Goal: Complete application form: Complete application form

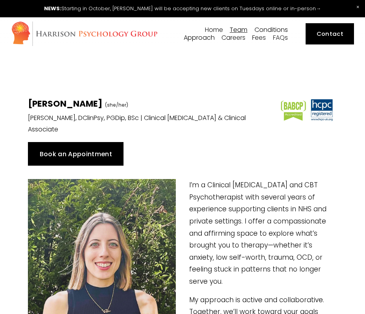
click at [0, 0] on div at bounding box center [0, 0] width 0 height 0
click at [74, 9] on link at bounding box center [182, 8] width 365 height 17
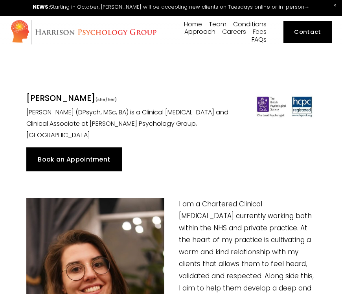
scroll to position [0, 9]
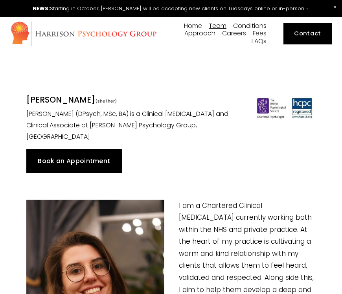
click at [43, 150] on link "Book an Appointment" at bounding box center [74, 161] width 96 height 24
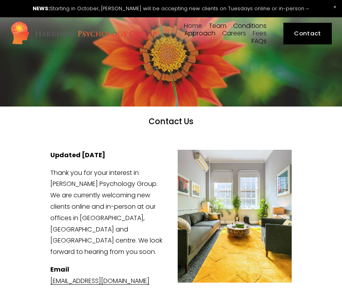
scroll to position [0, 7]
click at [47, 13] on link at bounding box center [171, 8] width 342 height 17
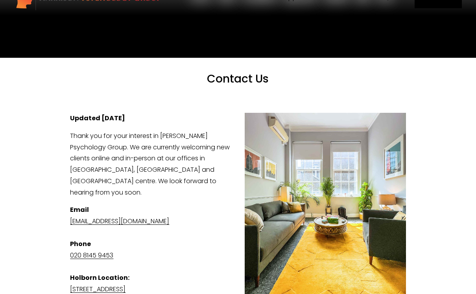
scroll to position [35, 0]
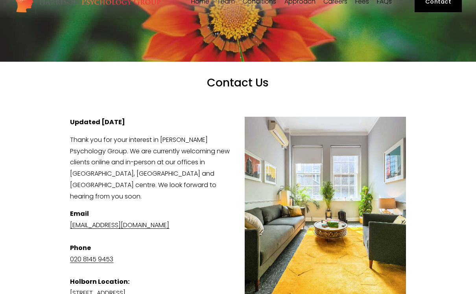
click at [105, 255] on link "020 8145 9453" at bounding box center [91, 259] width 43 height 9
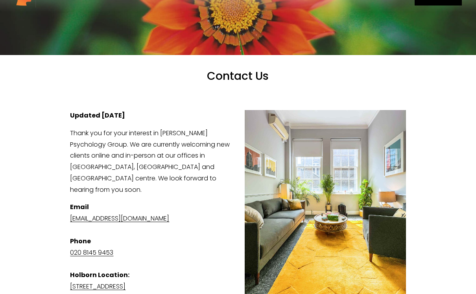
scroll to position [0, 0]
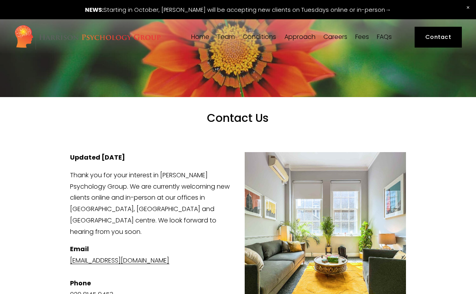
click at [312, 12] on link at bounding box center [238, 9] width 476 height 19
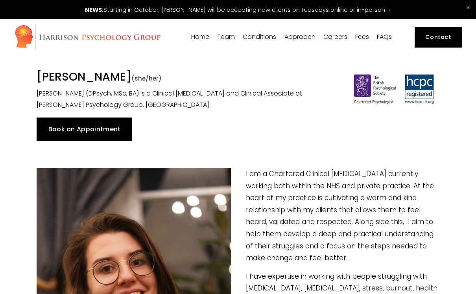
click at [102, 128] on link "Book an Appointment" at bounding box center [85, 130] width 96 height 24
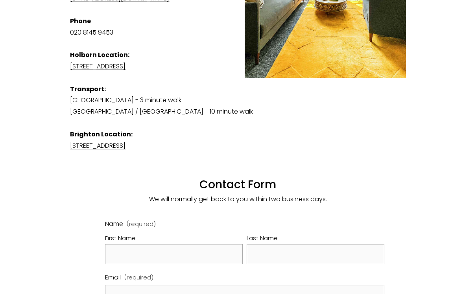
scroll to position [352, 0]
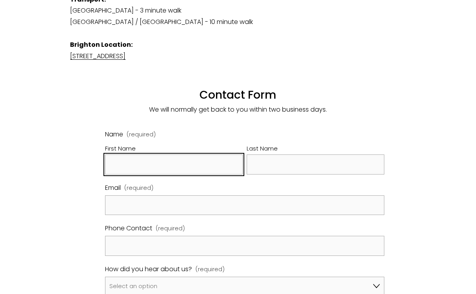
click at [118, 157] on input "First Name" at bounding box center [174, 165] width 138 height 20
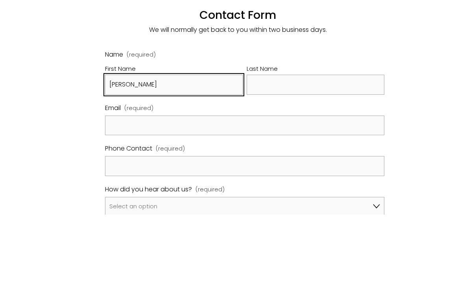
type input "James"
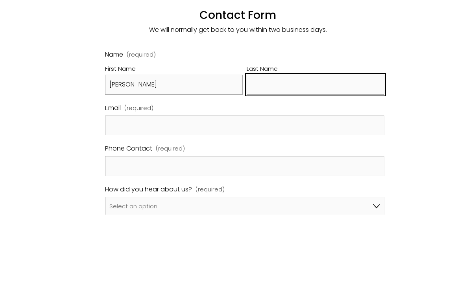
click at [324, 155] on input "Last Name" at bounding box center [316, 165] width 138 height 20
type input "Burns"
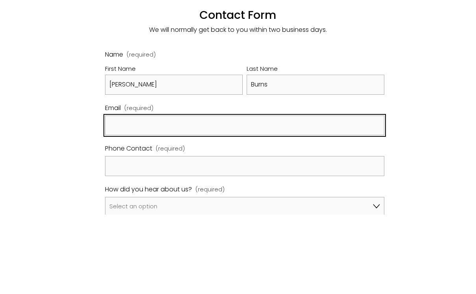
click at [275, 196] on input "Email (required)" at bounding box center [244, 206] width 279 height 20
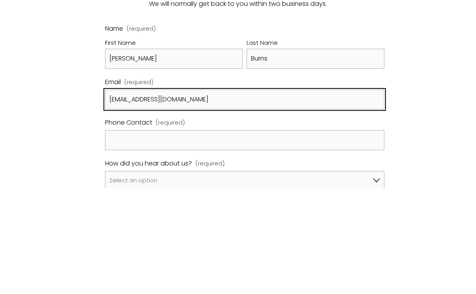
type input "jamesdburns@me.com"
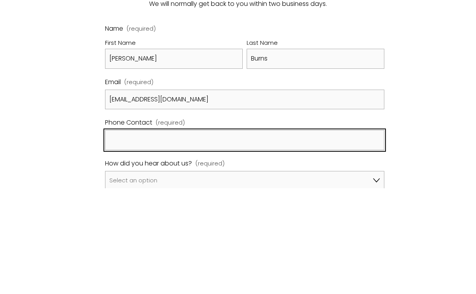
click at [123, 236] on input "Phone Contact (required)" at bounding box center [244, 246] width 279 height 20
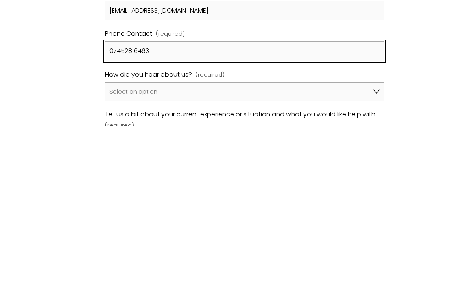
type input "07452816463"
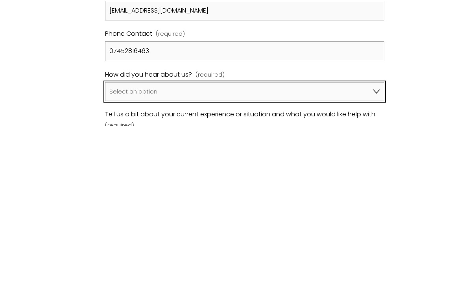
click at [338, 251] on select "Select an option Google A friend/family member told me about you I've been refe…" at bounding box center [244, 260] width 279 height 19
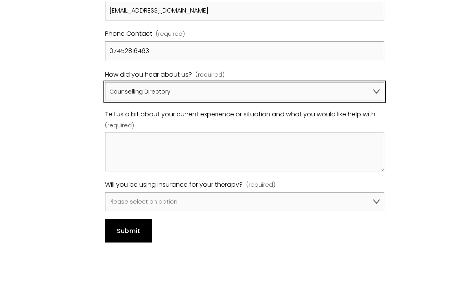
click at [274, 82] on select "Google A friend/family member told me about you I've been referred by my psychi…" at bounding box center [244, 91] width 279 height 19
click at [266, 82] on select "Google A friend/family member told me about you I've been referred by my psychi…" at bounding box center [244, 91] width 279 height 19
select select "Bupa Website"
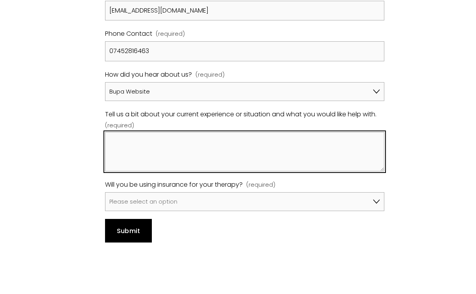
click at [317, 146] on textarea "Tell us a bit about your current experience or situation and what you would lik…" at bounding box center [244, 151] width 279 height 39
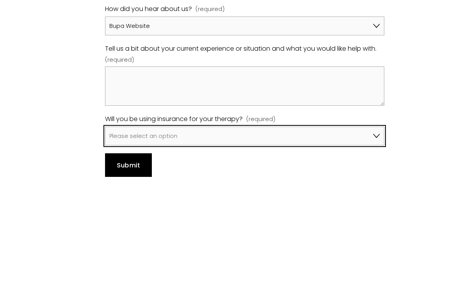
click at [359, 192] on select "Please select an option No, I won't be using insurance Yes, I will be using Avi…" at bounding box center [244, 201] width 279 height 19
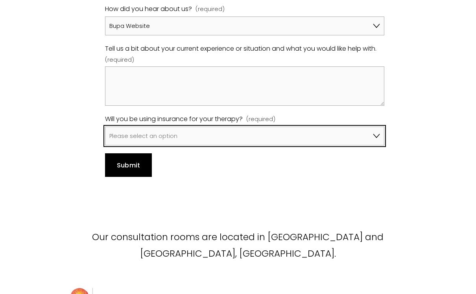
select select "Yes, I will be using Bupa"
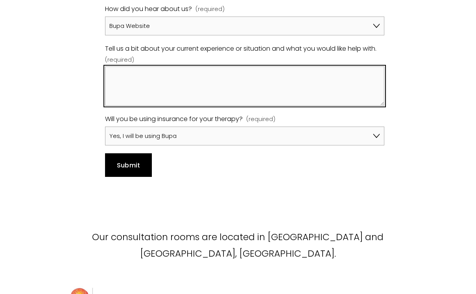
click at [291, 82] on textarea "Tell us a bit about your current experience or situation and what you would lik…" at bounding box center [244, 86] width 279 height 39
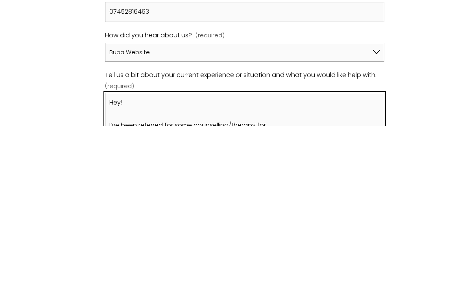
scroll to position [431, 0]
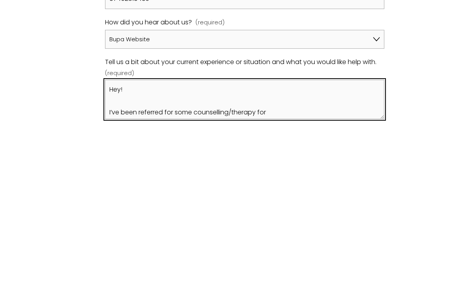
click at [333, 248] on textarea "Hey! I’ve been referred for some counselling/therapy for" at bounding box center [244, 267] width 279 height 39
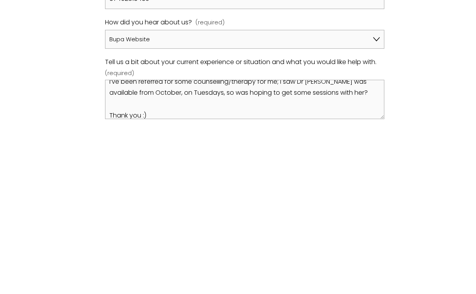
scroll to position [600, 0]
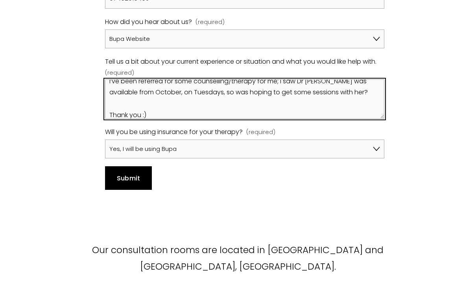
type textarea "Hey! I’ve been referred for some counselling/therapy for me; I saw Dr Suzanna w…"
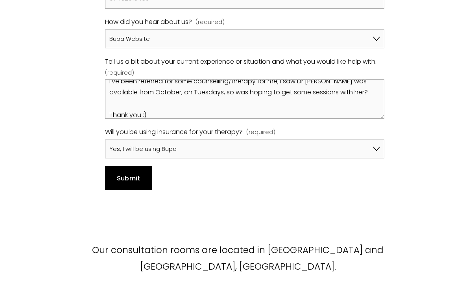
click at [139, 167] on button "Submit Submit" at bounding box center [128, 179] width 47 height 24
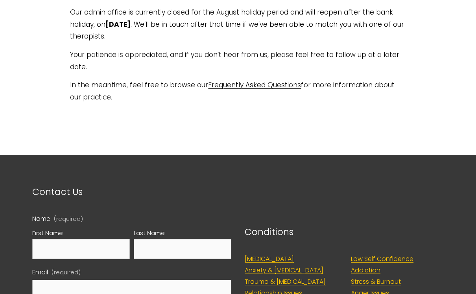
scroll to position [239, 0]
